Goal: Information Seeking & Learning: Check status

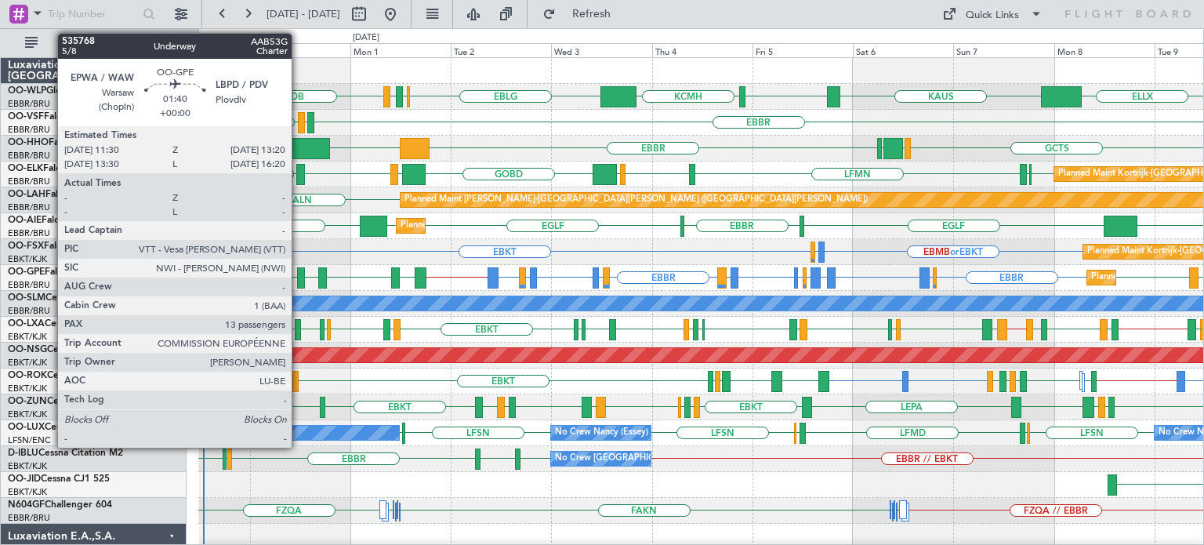
click at [299, 270] on div at bounding box center [301, 277] width 8 height 21
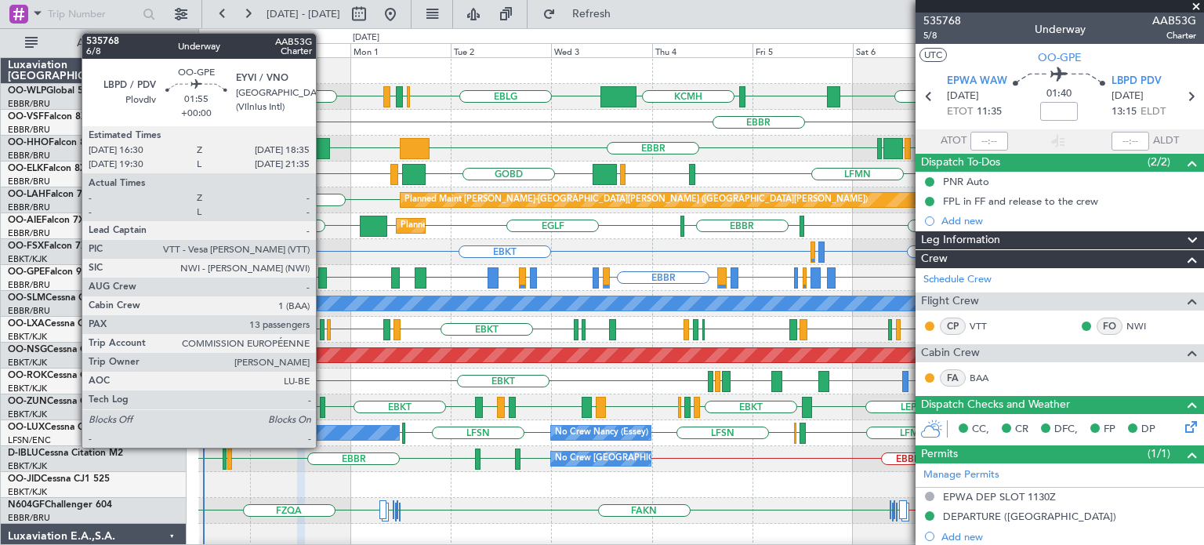
click at [324, 273] on div at bounding box center [322, 277] width 9 height 21
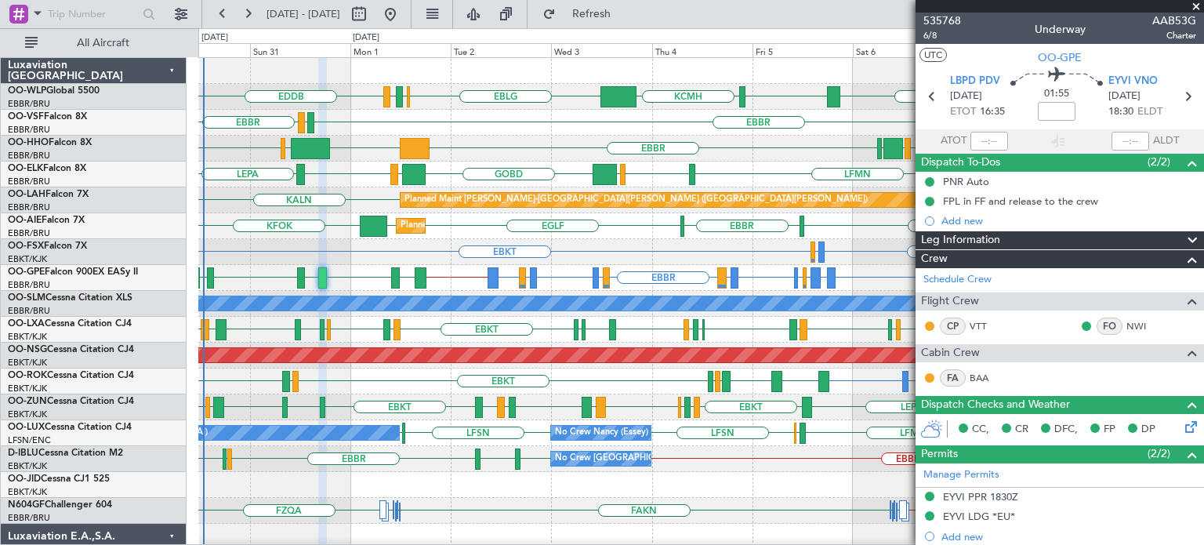
click at [1193, 5] on span at bounding box center [1196, 7] width 16 height 14
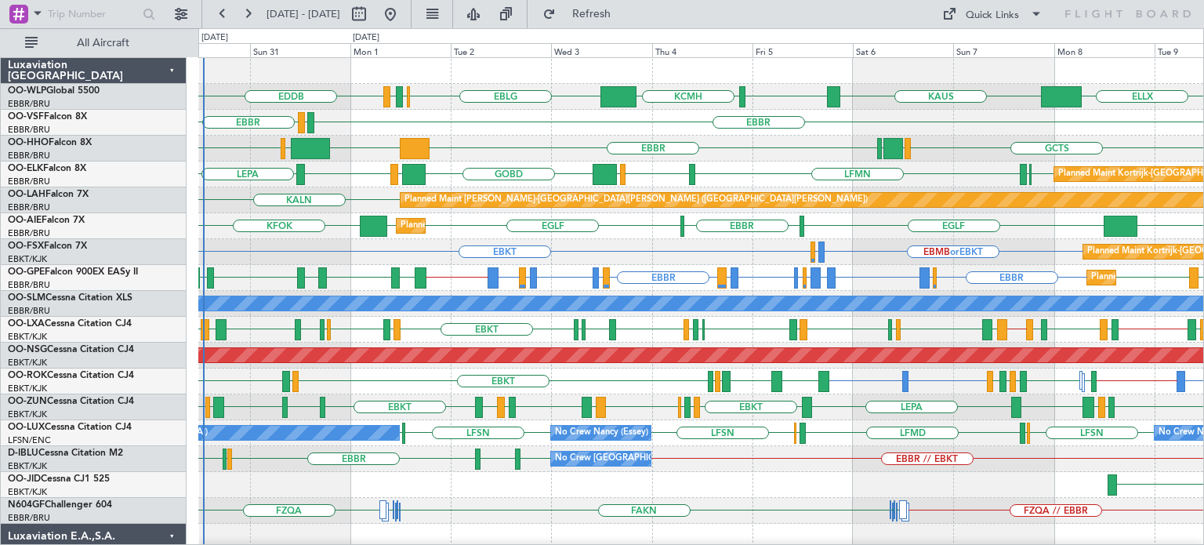
click at [739, 252] on div "EBKT EBMB or EBKT LSZH or EBKT Planned Maint [GEOGRAPHIC_DATA]-[GEOGRAPHIC_DATA…" at bounding box center [700, 252] width 1005 height 26
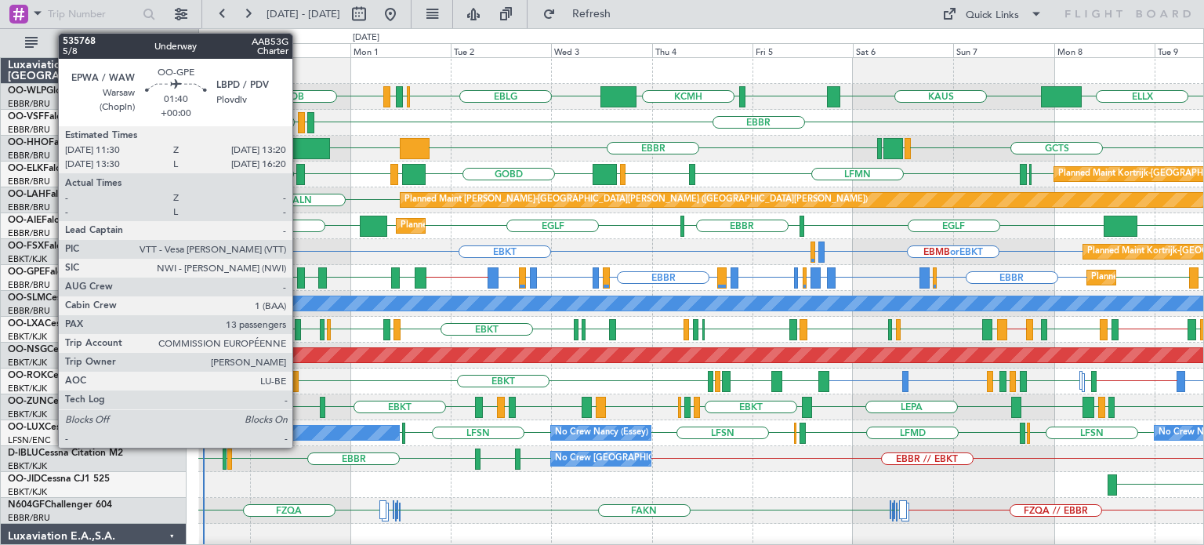
click at [299, 274] on div at bounding box center [301, 277] width 8 height 21
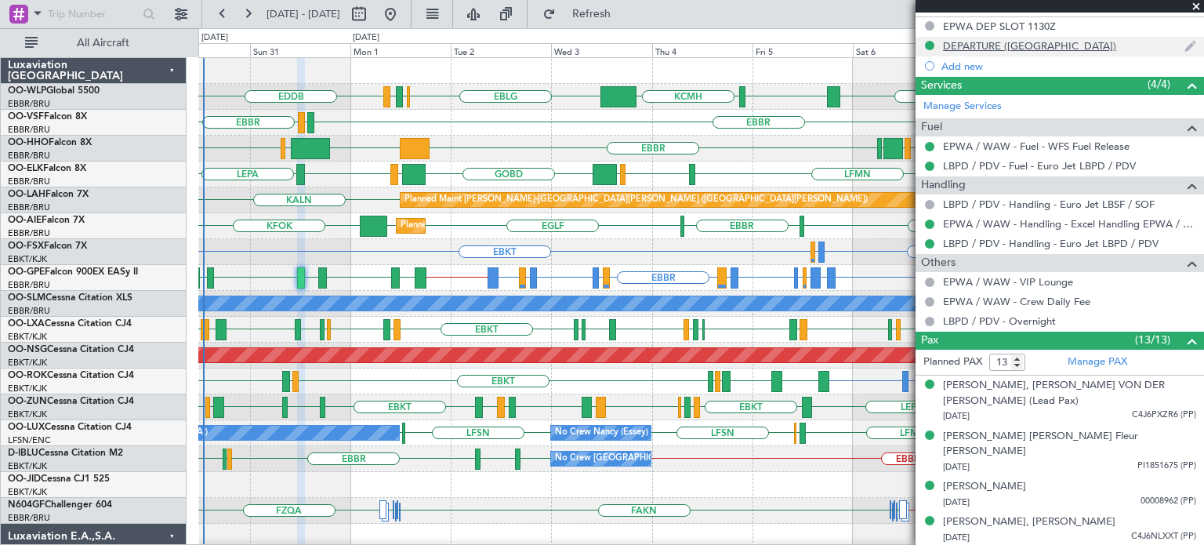
scroll to position [392, 0]
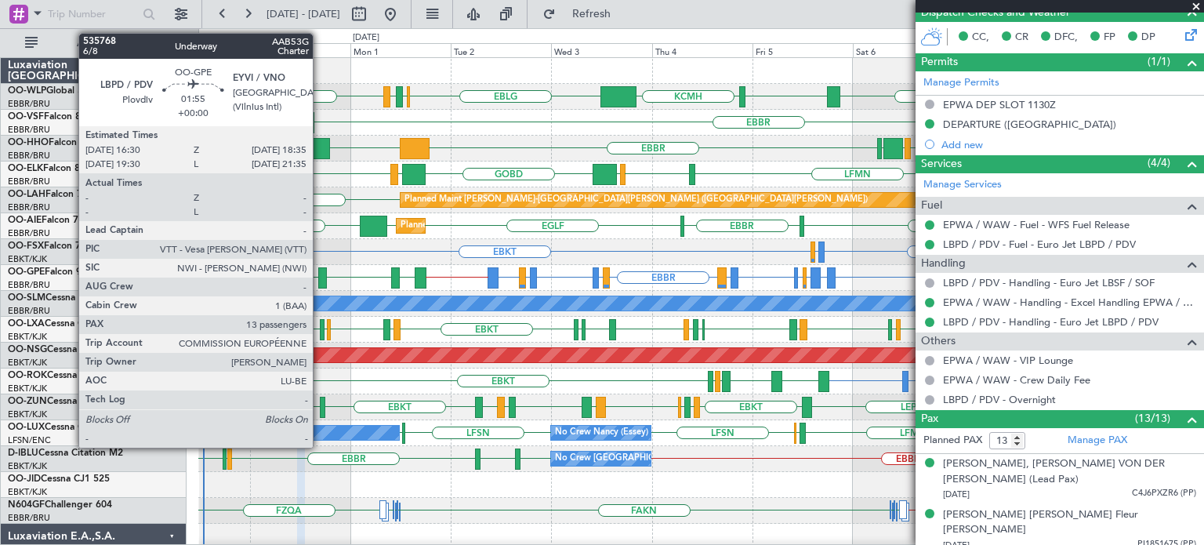
click at [321, 272] on div at bounding box center [322, 277] width 9 height 21
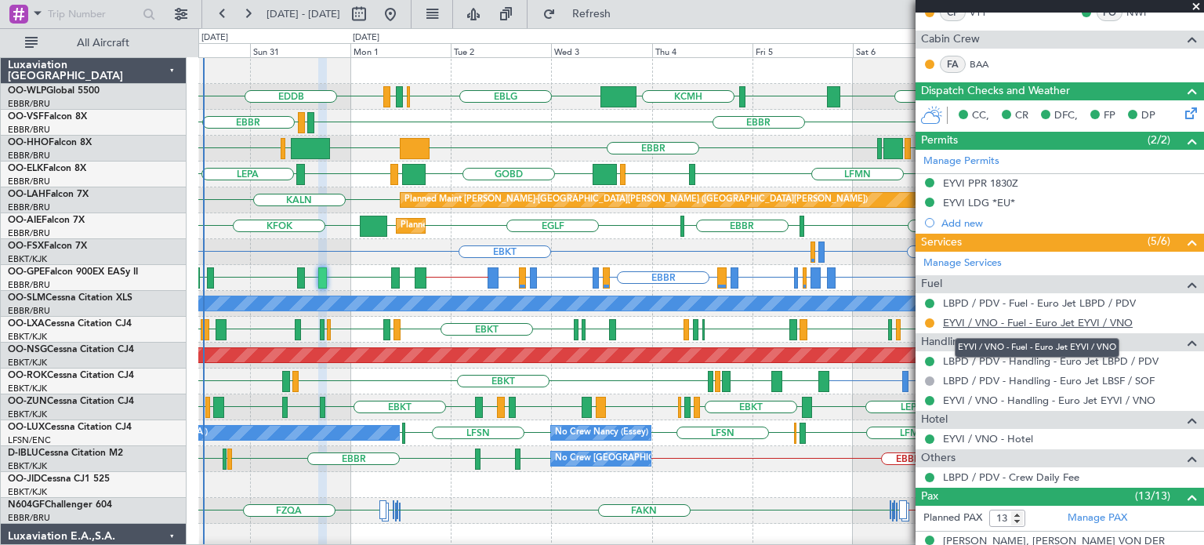
scroll to position [470, 0]
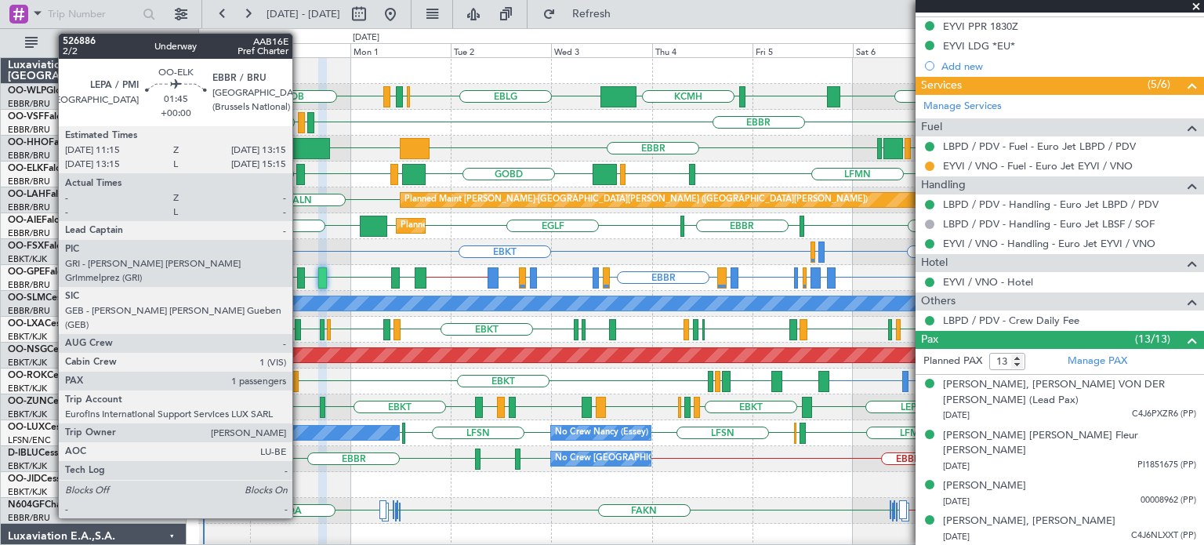
click at [299, 172] on div at bounding box center [300, 174] width 9 height 21
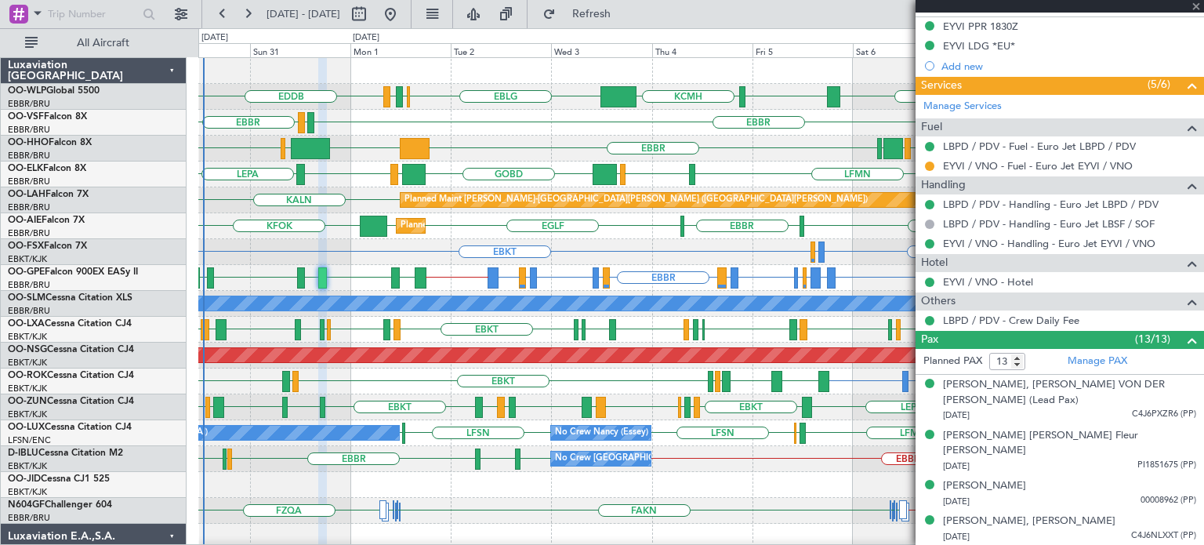
type input "1"
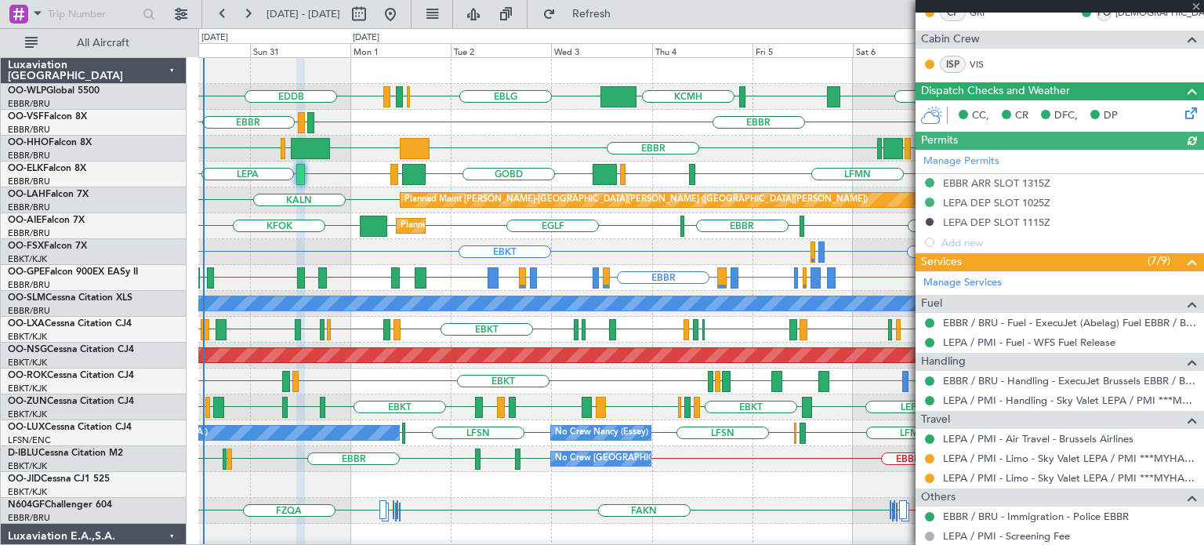
scroll to position [411, 0]
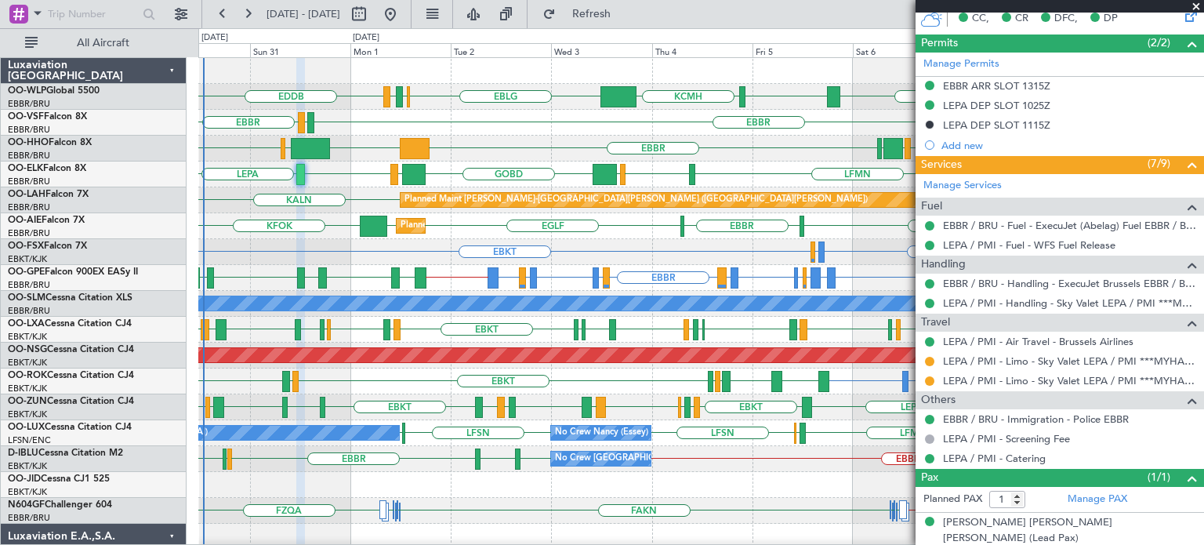
click at [1193, 3] on span at bounding box center [1196, 7] width 16 height 14
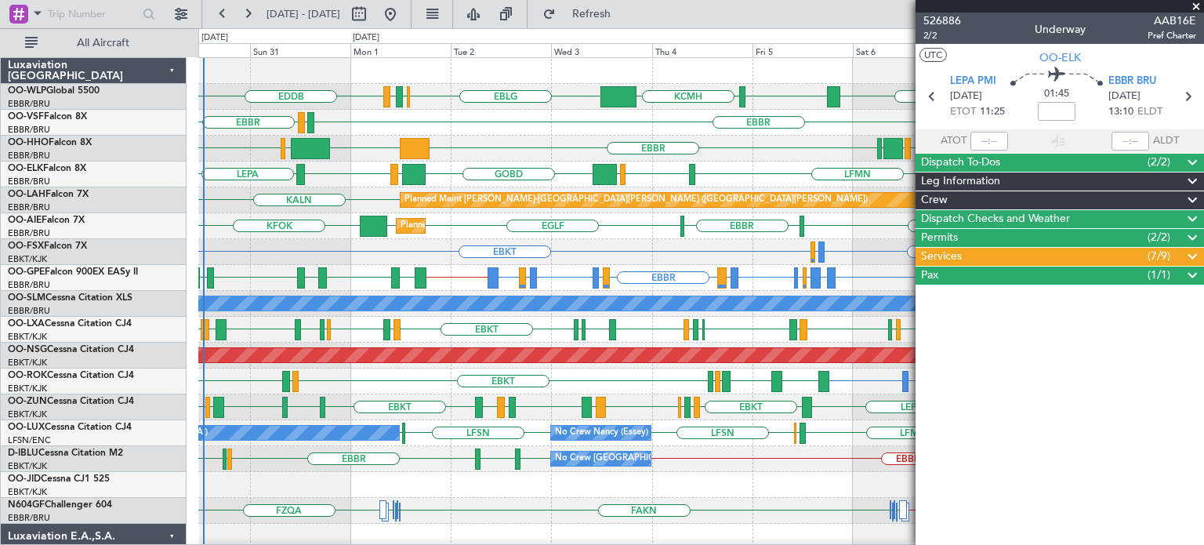
scroll to position [0, 0]
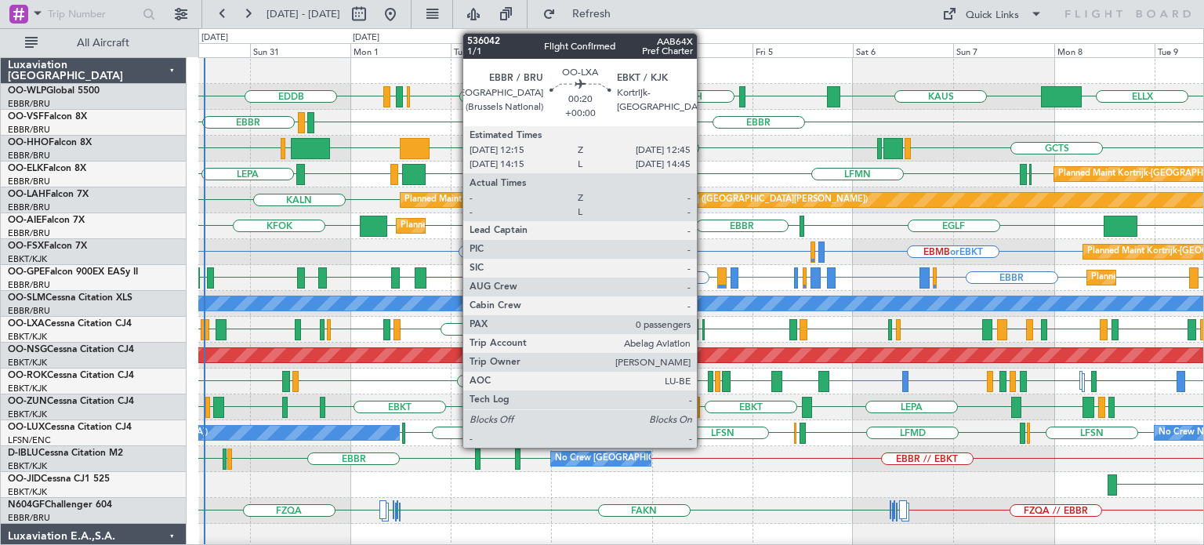
click at [704, 325] on div at bounding box center [703, 329] width 2 height 21
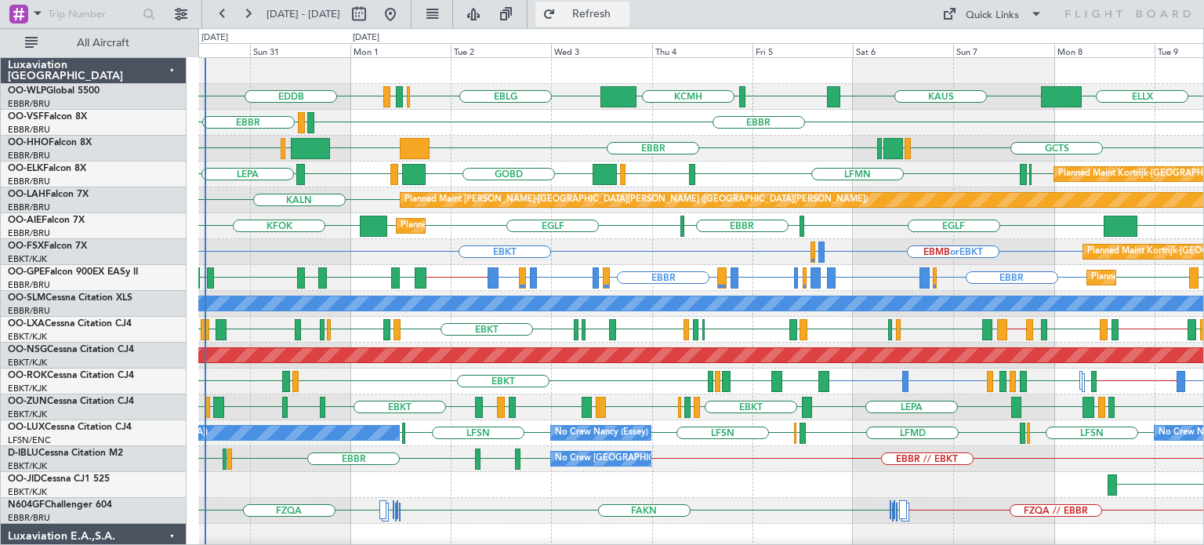
click at [625, 19] on span "Refresh" at bounding box center [592, 14] width 66 height 11
click at [724, 140] on div "KTEB [GEOGRAPHIC_DATA] LIMC GCTS GMMH [GEOGRAPHIC_DATA] [GEOGRAPHIC_DATA]" at bounding box center [700, 149] width 1005 height 26
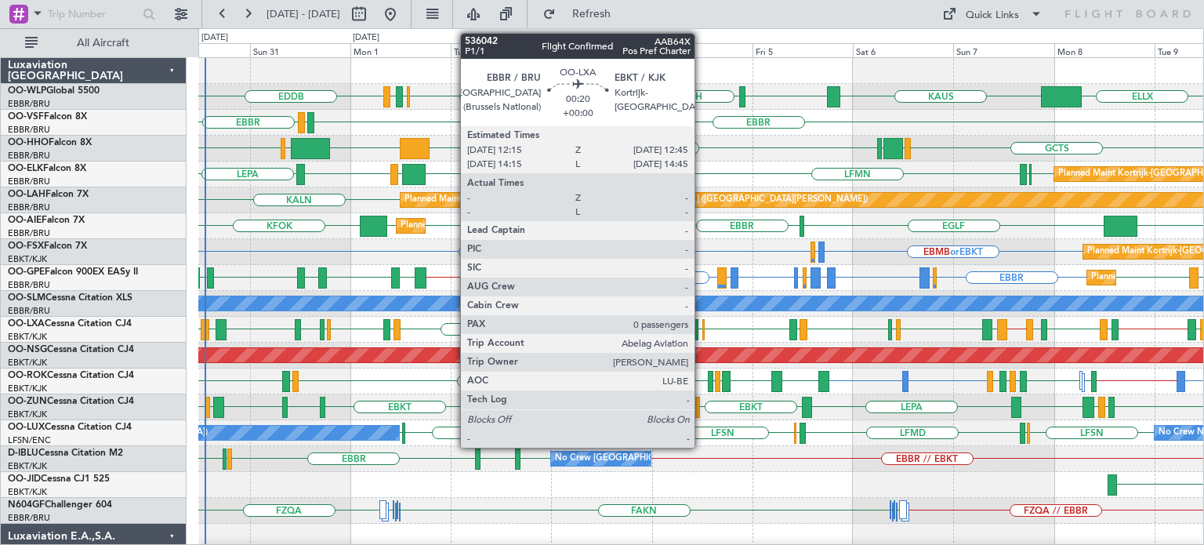
click at [702, 327] on div at bounding box center [703, 329] width 2 height 21
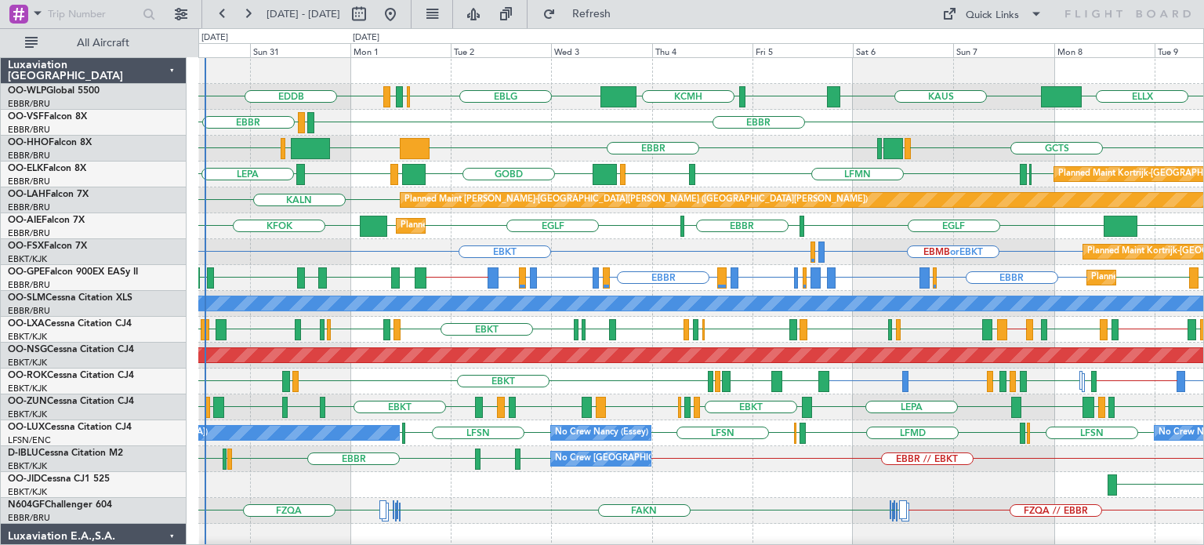
click at [684, 63] on div at bounding box center [700, 71] width 1005 height 26
click at [629, 24] on button "Refresh" at bounding box center [582, 14] width 94 height 25
click at [774, 275] on div "EBBR EGGW or EBBR [GEOGRAPHIC_DATA] DAAG or [GEOGRAPHIC_DATA] EGGW or EBBR LZKZ…" at bounding box center [700, 278] width 1005 height 26
click at [750, 138] on div "KTEB [GEOGRAPHIC_DATA] LIMC GCTS GMMH [GEOGRAPHIC_DATA] [GEOGRAPHIC_DATA]" at bounding box center [700, 149] width 1005 height 26
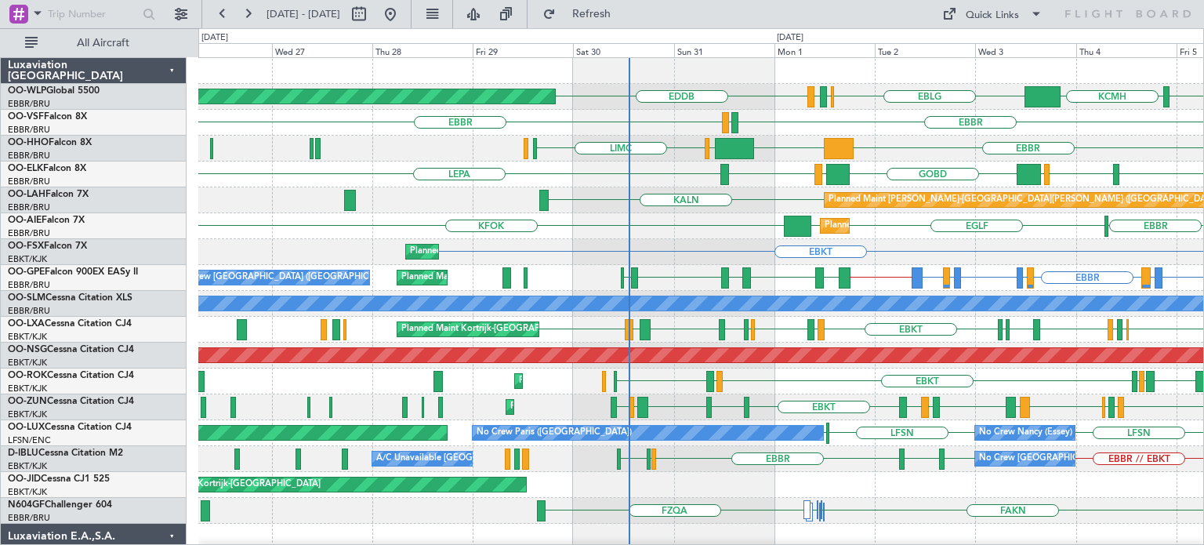
click at [894, 245] on div "EDDB KTEB KCMH EBLG [GEOGRAPHIC_DATA] LIRZ Planned Maint [GEOGRAPHIC_DATA] ([GE…" at bounding box center [700, 510] width 1005 height 905
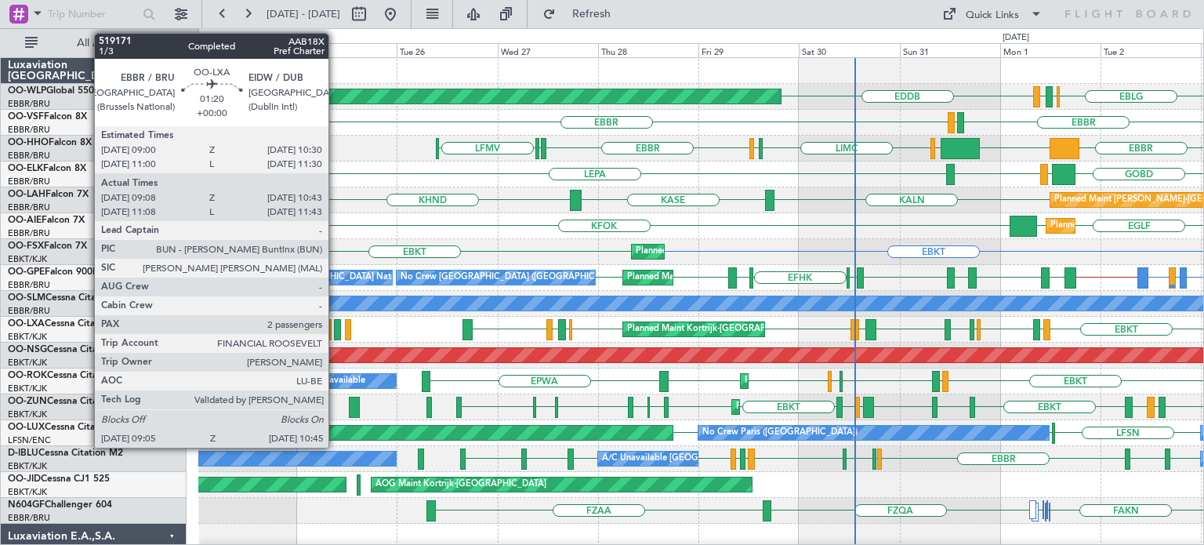
click at [335, 323] on div at bounding box center [337, 329] width 7 height 21
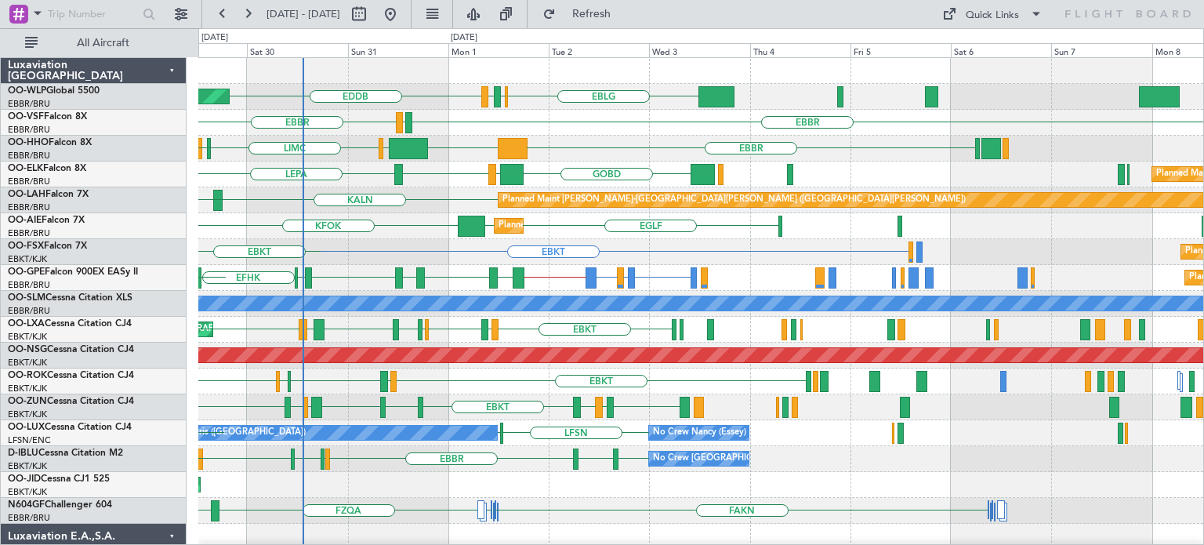
click at [422, 316] on div "EDDB EBLG [GEOGRAPHIC_DATA] LIRZ Planned Maint [GEOGRAPHIC_DATA] ([GEOGRAPHIC_D…" at bounding box center [700, 536] width 1005 height 957
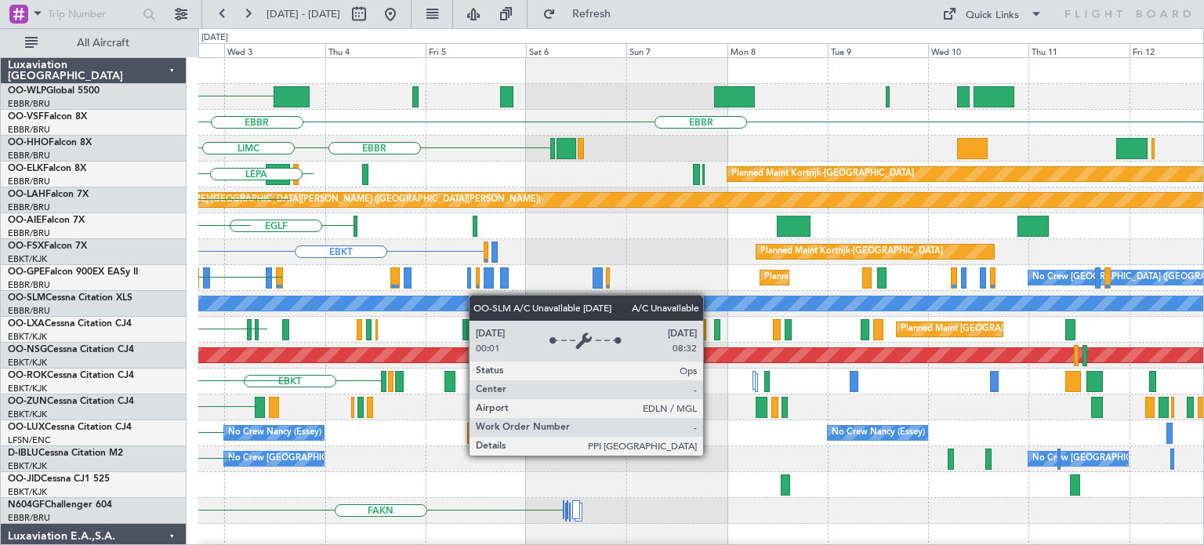
click at [441, 295] on div "EBLG [GEOGRAPHIC_DATA] LIRZ EDDB [GEOGRAPHIC_DATA] LEGE [GEOGRAPHIC_DATA] [GEOG…" at bounding box center [700, 536] width 1005 height 957
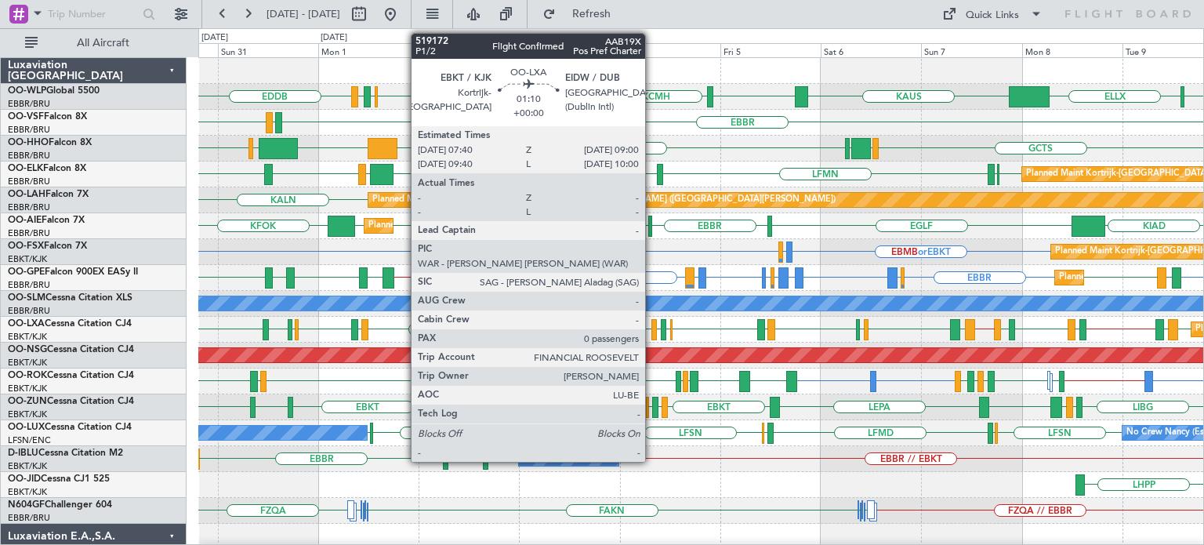
click at [652, 325] on div at bounding box center [654, 329] width 6 height 21
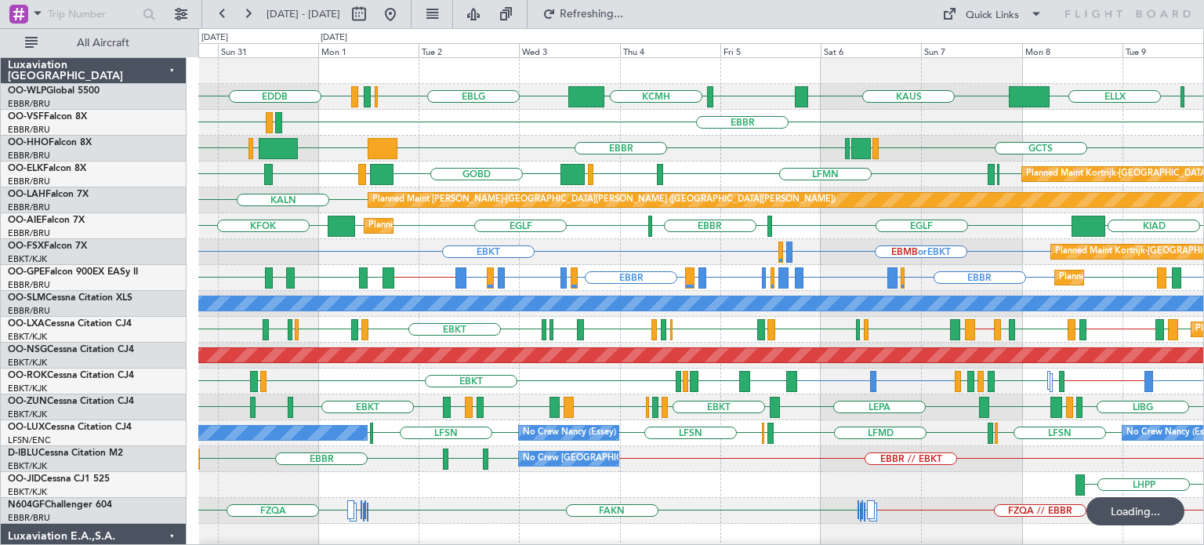
click at [704, 157] on div "KTEB [GEOGRAPHIC_DATA] LIMC GCTS GMMH [GEOGRAPHIC_DATA] [GEOGRAPHIC_DATA]" at bounding box center [700, 149] width 1005 height 26
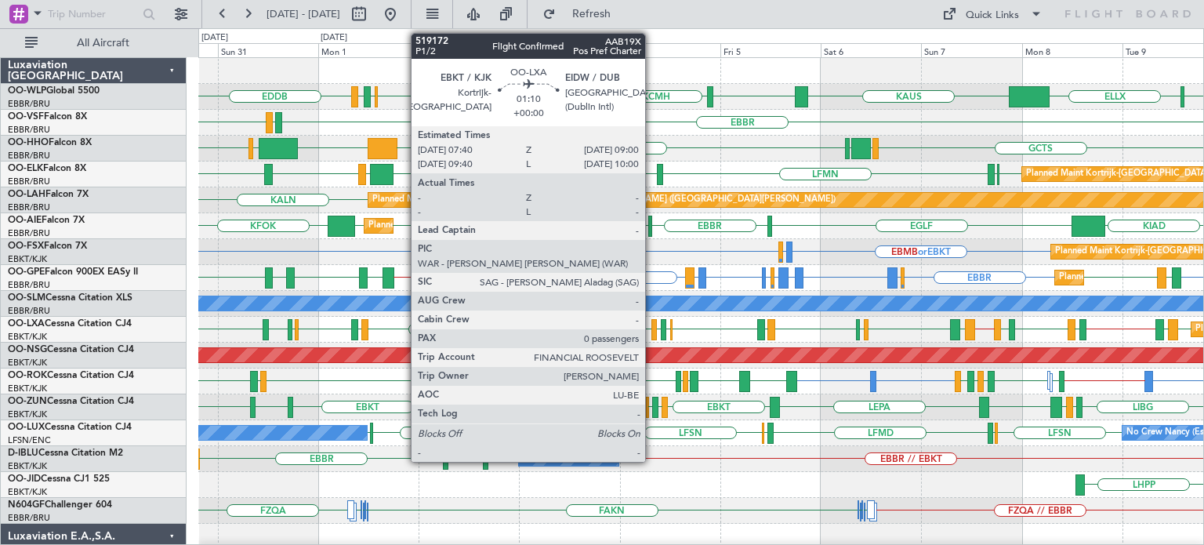
click at [652, 323] on div at bounding box center [654, 329] width 6 height 21
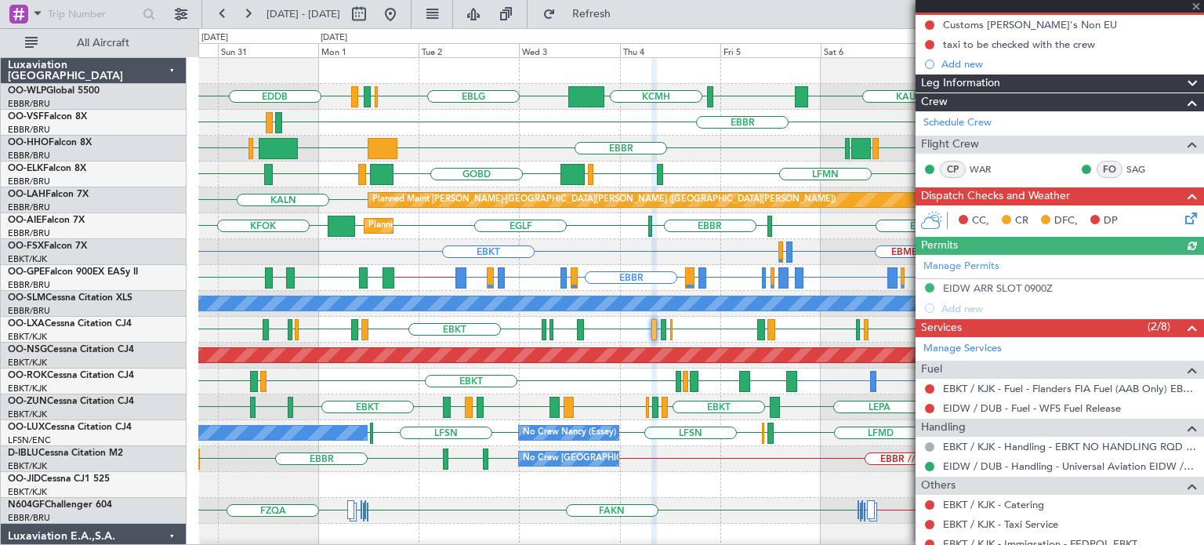
scroll to position [235, 0]
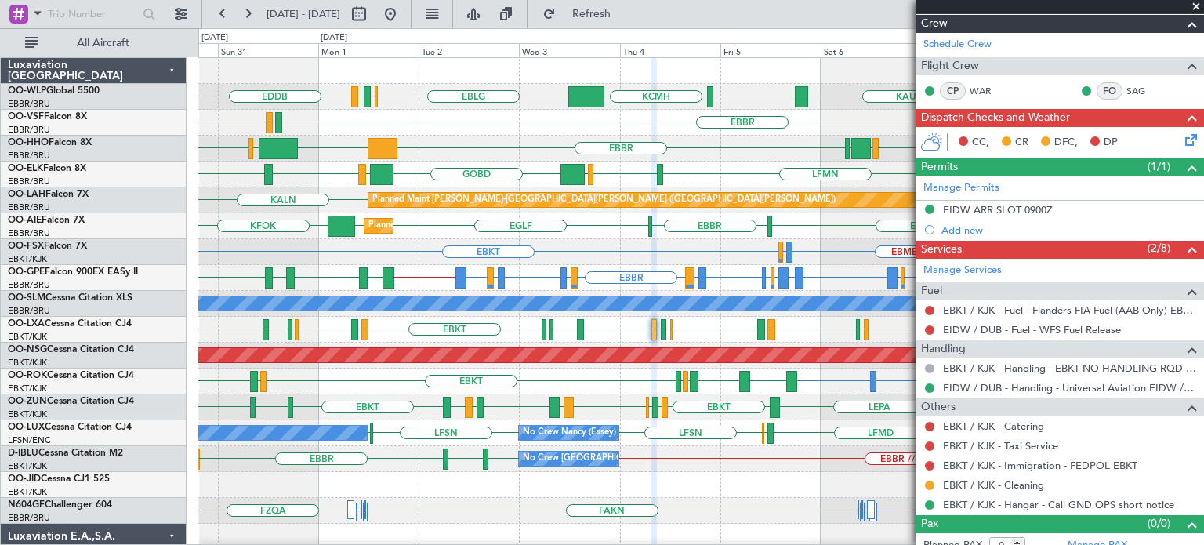
click at [756, 473] on div "LHPP Planned Maint [GEOGRAPHIC_DATA]-[GEOGRAPHIC_DATA] AOG Maint [GEOGRAPHIC_DA…" at bounding box center [700, 485] width 1005 height 26
click at [1194, 5] on span at bounding box center [1196, 7] width 16 height 14
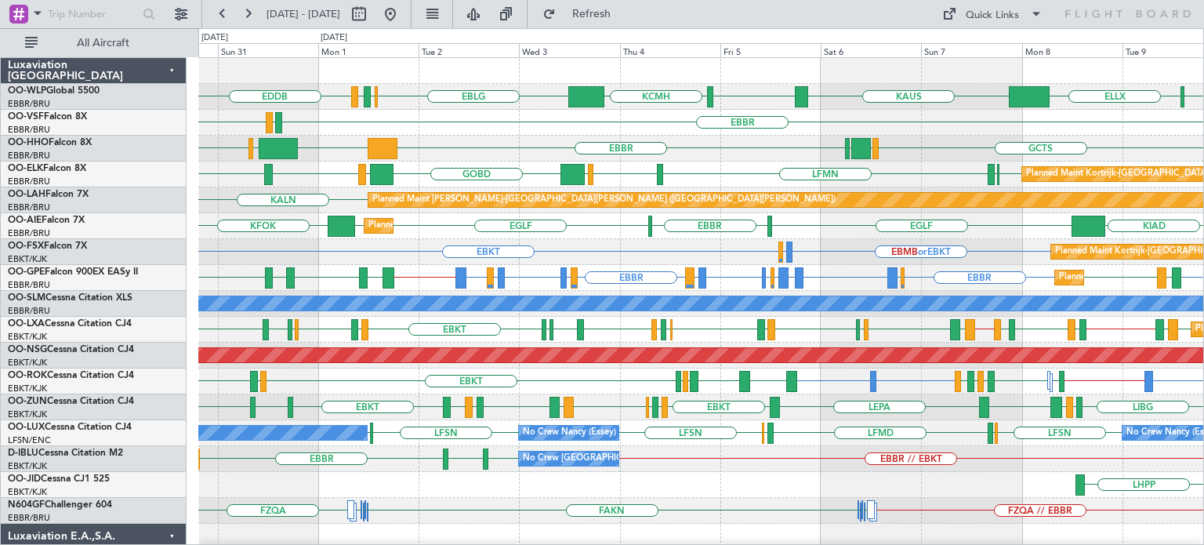
scroll to position [0, 0]
click at [737, 169] on div "EBKT [GEOGRAPHIC_DATA] LFMN [GEOGRAPHIC_DATA] LIML GOBD LIRA [GEOGRAPHIC_DATA] …" at bounding box center [700, 174] width 1005 height 26
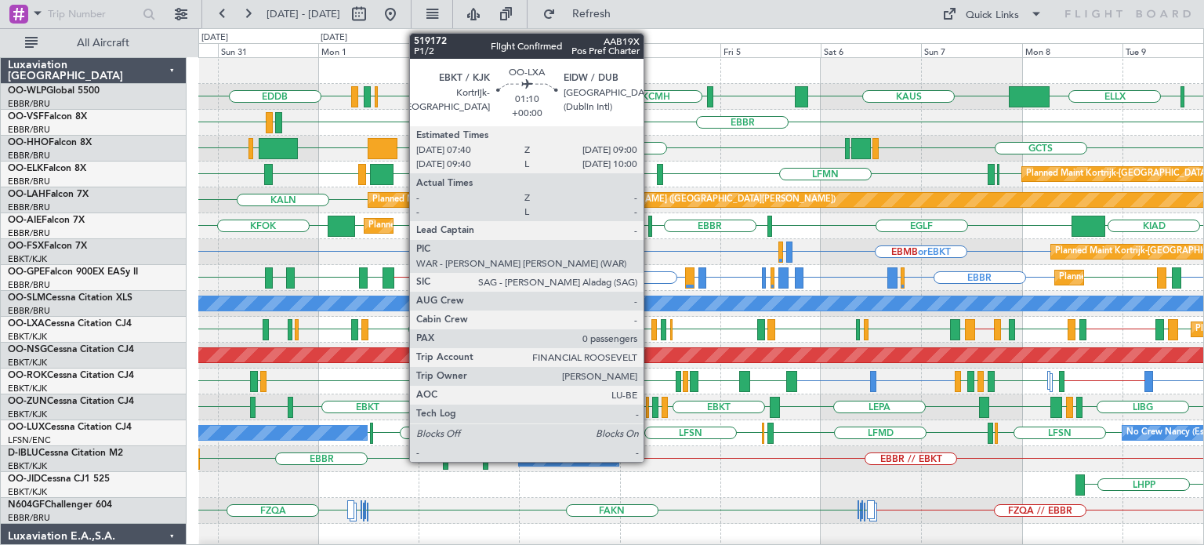
click at [651, 325] on div at bounding box center [654, 329] width 6 height 21
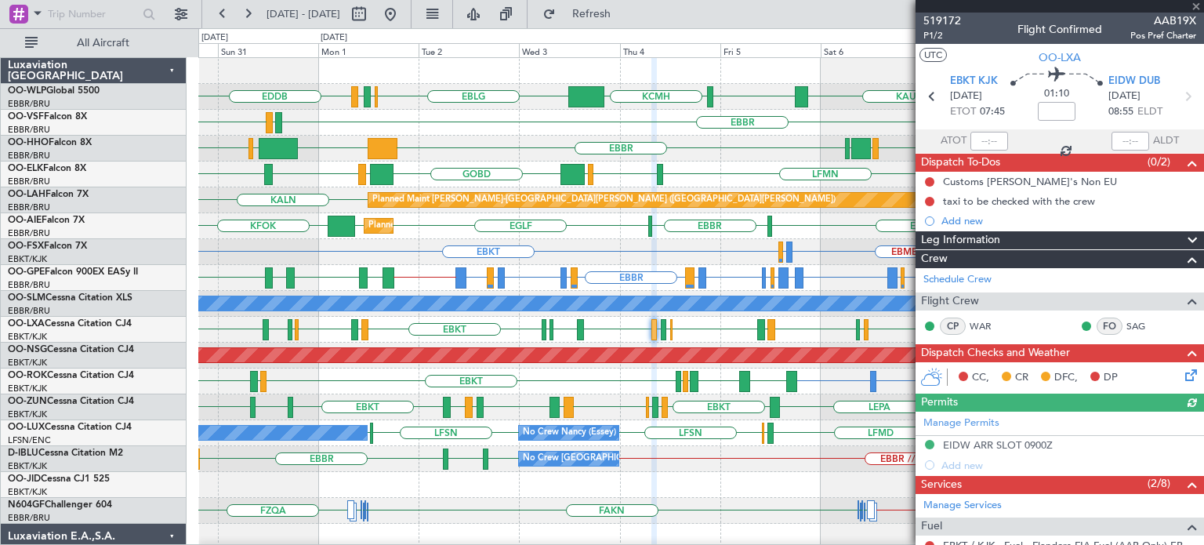
scroll to position [246, 0]
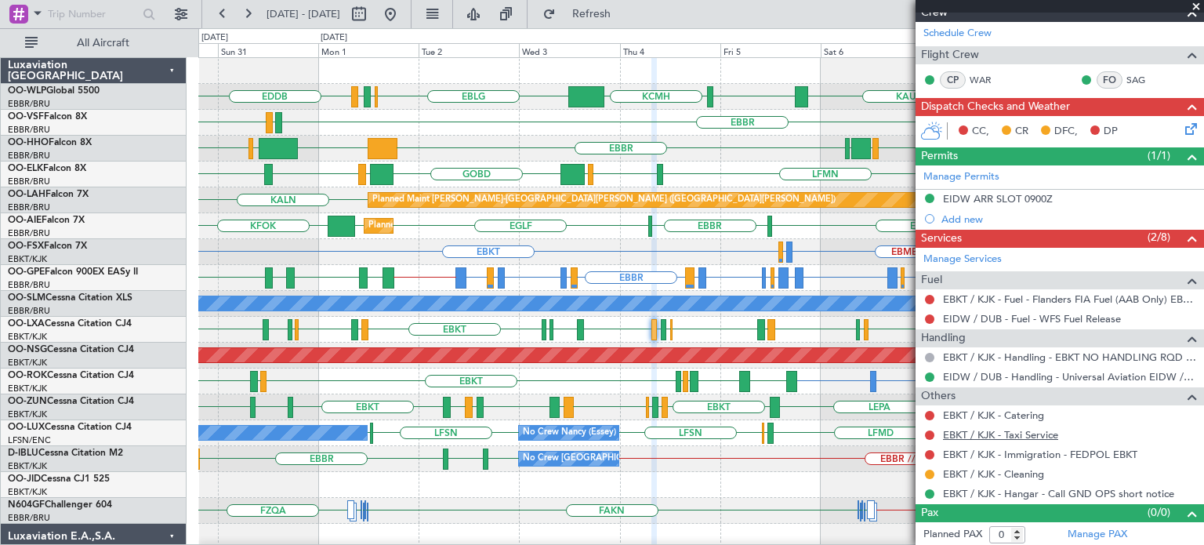
click at [1035, 432] on link "EBKT / KJK - Taxi Service" at bounding box center [1000, 434] width 115 height 13
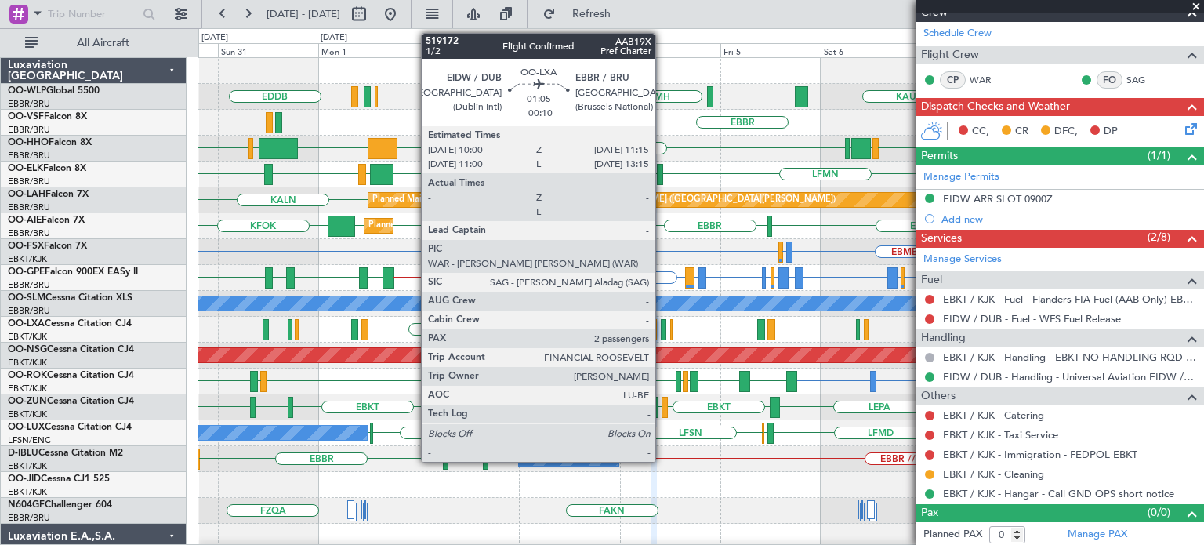
click at [662, 325] on div at bounding box center [663, 329] width 5 height 21
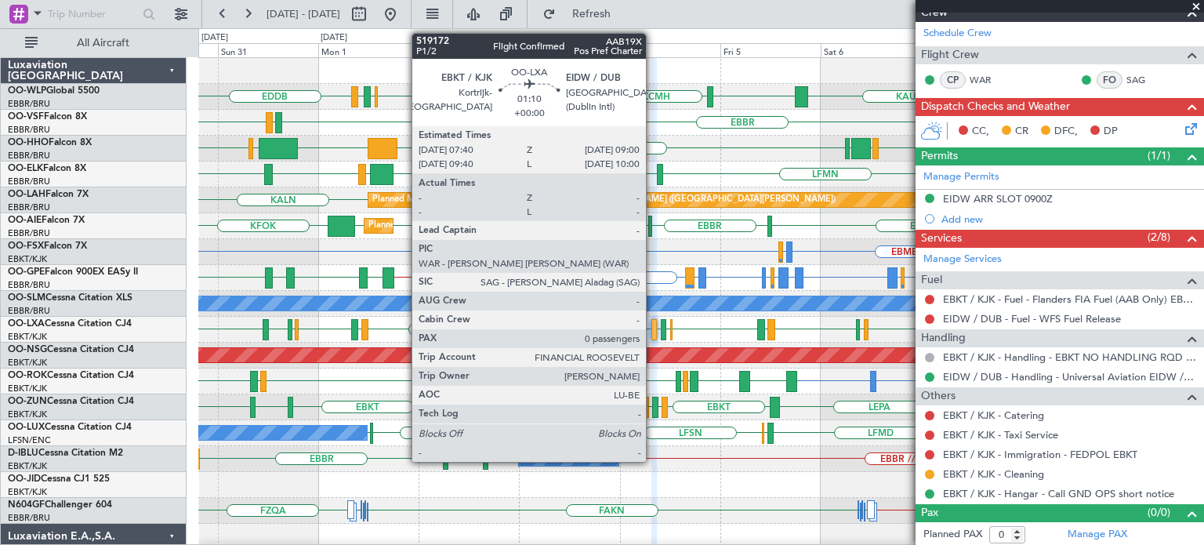
click at [653, 324] on div at bounding box center [654, 329] width 6 height 21
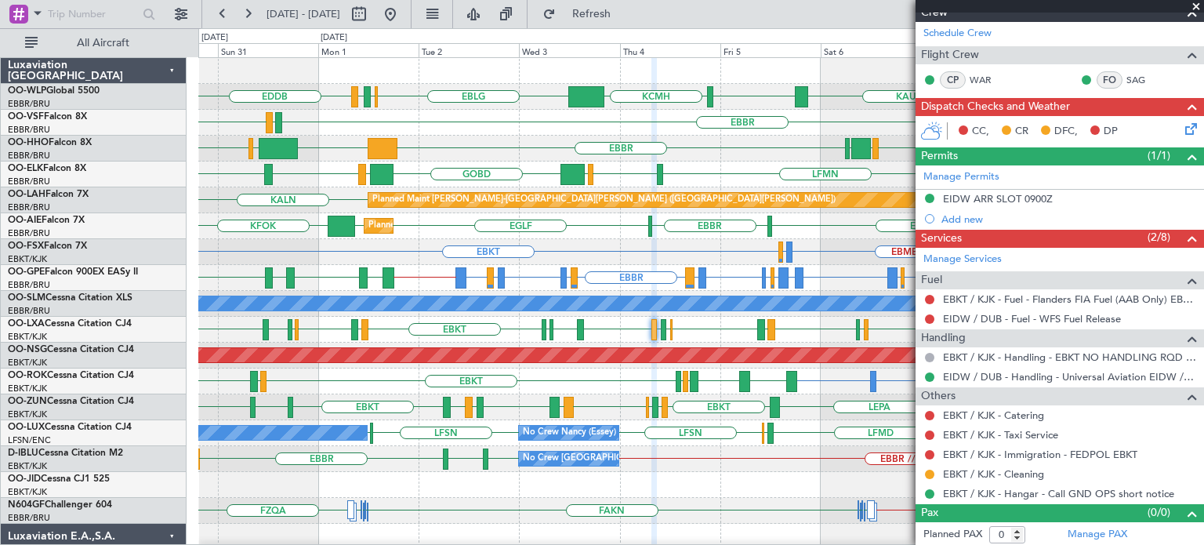
click at [556, 131] on div "EBBR LEGE [GEOGRAPHIC_DATA]" at bounding box center [700, 123] width 1005 height 26
click at [1198, 5] on span at bounding box center [1196, 7] width 16 height 14
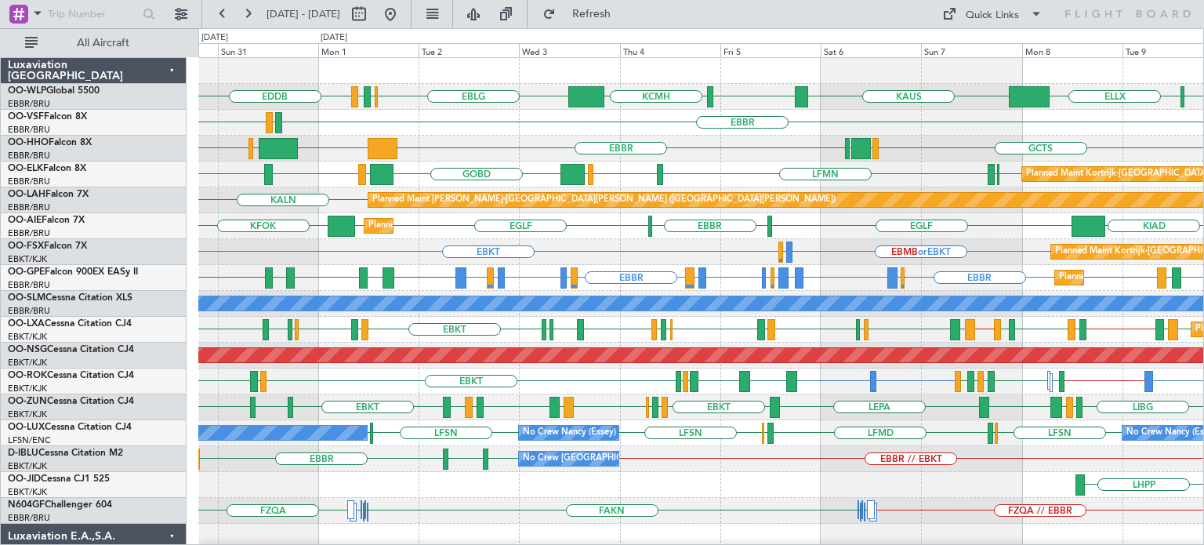
scroll to position [0, 0]
click at [670, 151] on div "KTEB [GEOGRAPHIC_DATA] LIMC [GEOGRAPHIC_DATA] [GEOGRAPHIC_DATA] GCTS GMMH" at bounding box center [700, 149] width 1005 height 26
click at [570, 240] on div "EBKT EBMB or EBKT LSZH or EBKT Planned Maint [GEOGRAPHIC_DATA]-[GEOGRAPHIC_DATA…" at bounding box center [700, 252] width 1005 height 26
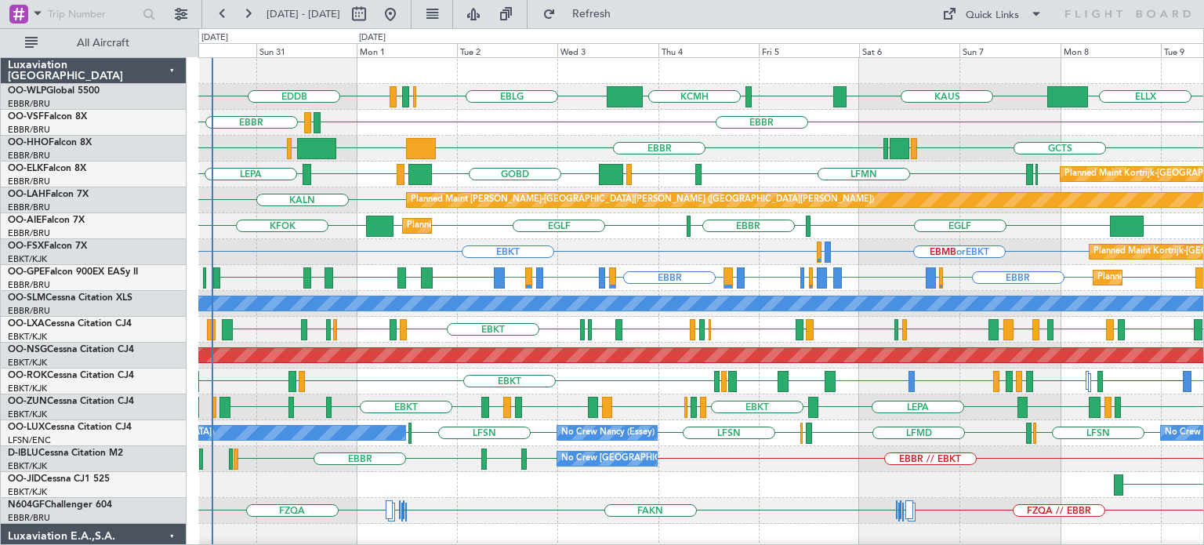
click at [476, 234] on div "EDDB [PERSON_NAME] KTEB KCMH EBLG [GEOGRAPHIC_DATA] LIRZ ELLX LIML Planned Main…" at bounding box center [700, 510] width 1005 height 905
click at [472, 136] on div "KTEB [GEOGRAPHIC_DATA] LIMC [GEOGRAPHIC_DATA] [GEOGRAPHIC_DATA] GCTS GMMH" at bounding box center [700, 149] width 1005 height 26
click at [790, 152] on div "KTEB [GEOGRAPHIC_DATA] LIMC [GEOGRAPHIC_DATA] [GEOGRAPHIC_DATA] GCTS GMMH" at bounding box center [700, 149] width 1005 height 26
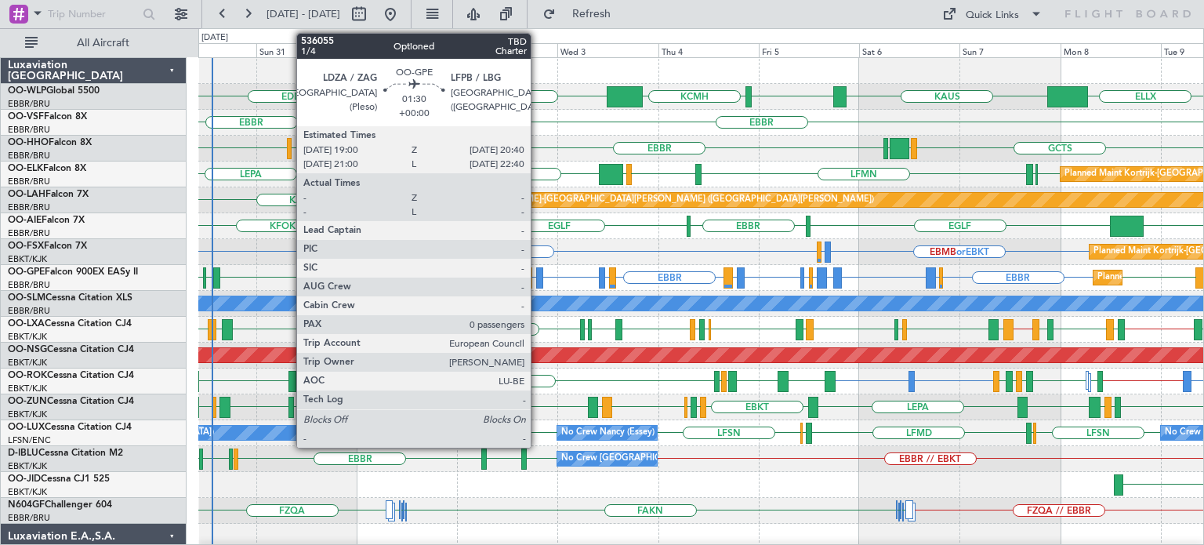
click at [538, 272] on div at bounding box center [539, 277] width 7 height 21
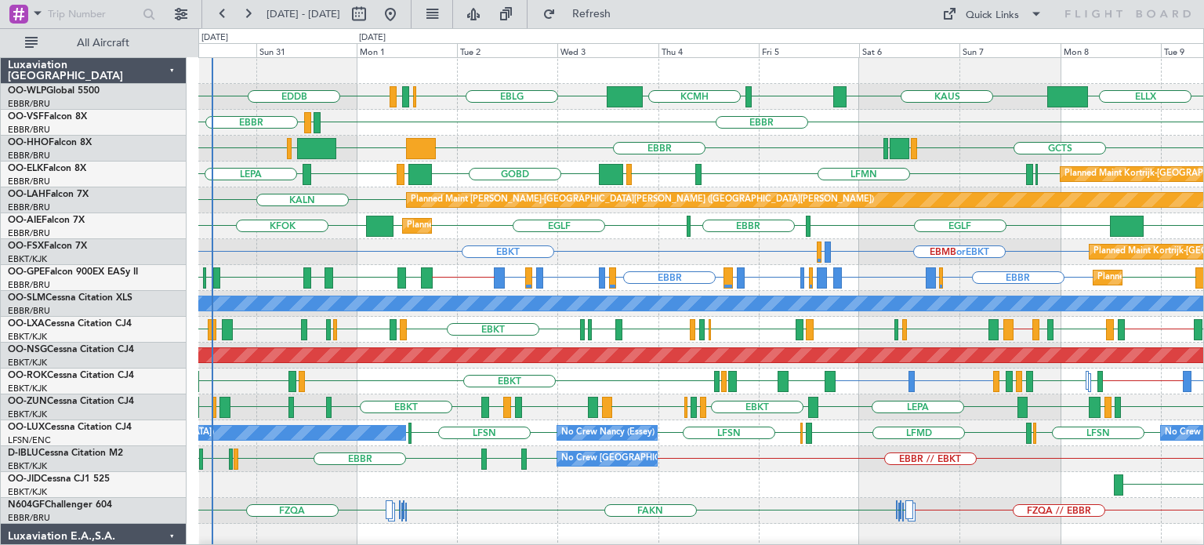
click at [899, 247] on div "EBKT EBMB or EBKT LSZH or EBKT Planned Maint [GEOGRAPHIC_DATA]-[GEOGRAPHIC_DATA…" at bounding box center [700, 252] width 1005 height 26
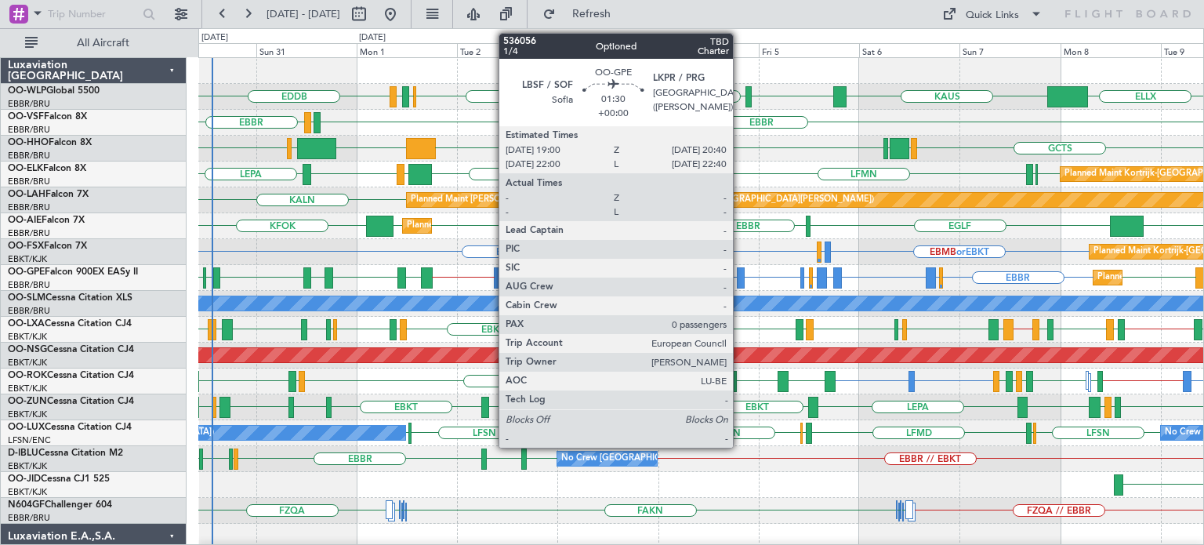
click at [740, 271] on div at bounding box center [740, 277] width 7 height 21
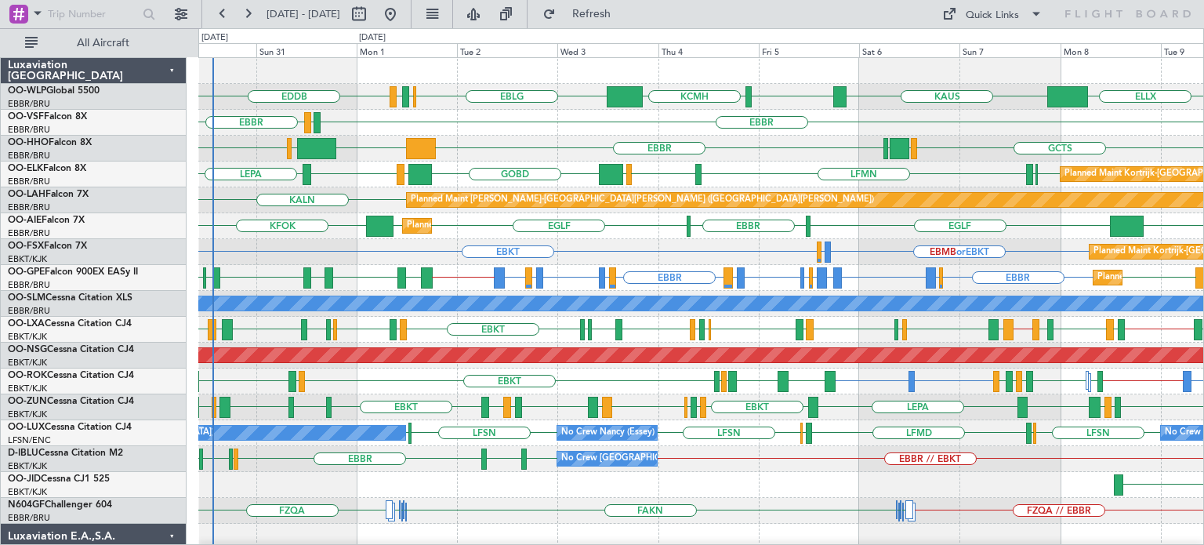
click at [566, 115] on div "EBBR LEGE [GEOGRAPHIC_DATA]" at bounding box center [700, 123] width 1005 height 26
click at [730, 251] on div "EBKT EBMB or EBKT LSZH or EBKT Planned Maint [GEOGRAPHIC_DATA]-[GEOGRAPHIC_DATA…" at bounding box center [700, 252] width 1005 height 26
